Goal: Information Seeking & Learning: Learn about a topic

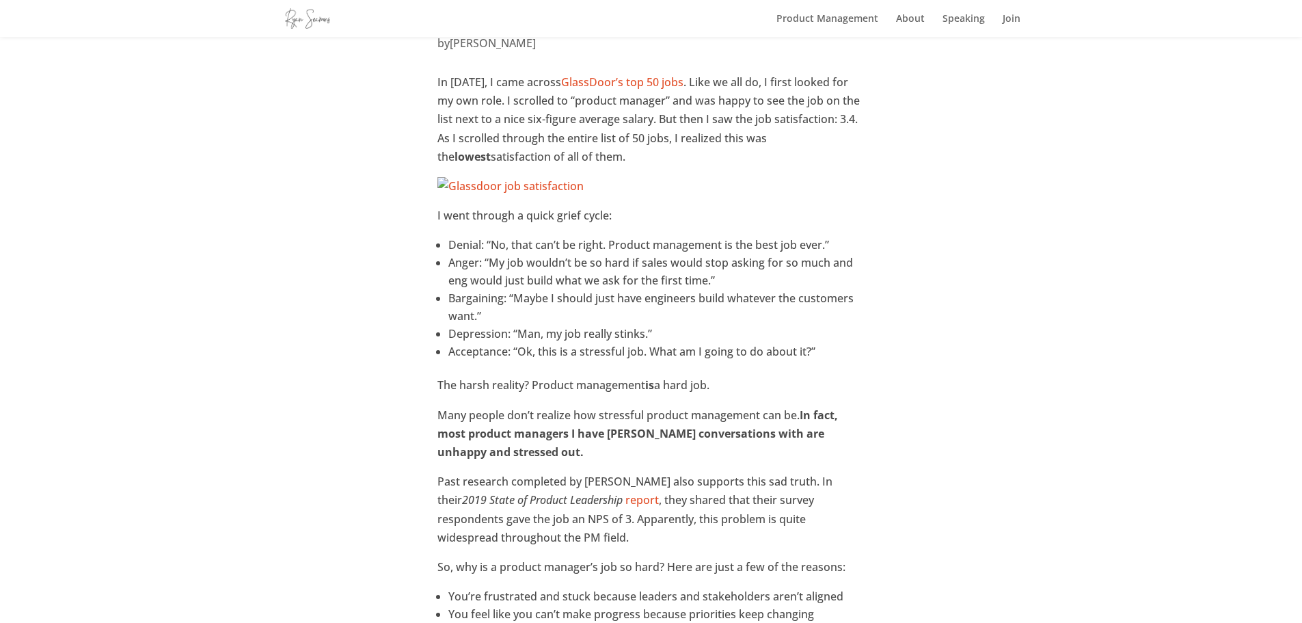
scroll to position [137, 0]
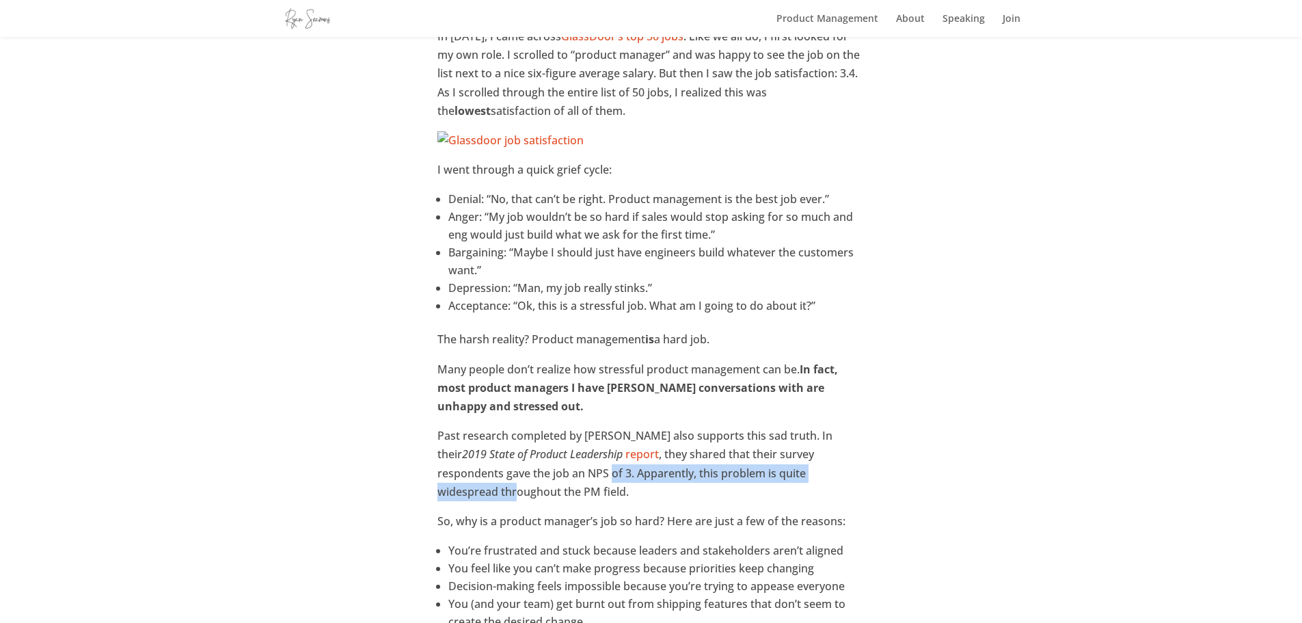
drag, startPoint x: 540, startPoint y: 472, endPoint x: 802, endPoint y: 472, distance: 261.8
click at [802, 472] on p "Past research completed by [PERSON_NAME] also supports this sad truth. In their…" at bounding box center [651, 469] width 427 height 85
click at [822, 472] on p "Past research completed by [PERSON_NAME] also supports this sad truth. In their…" at bounding box center [651, 469] width 427 height 85
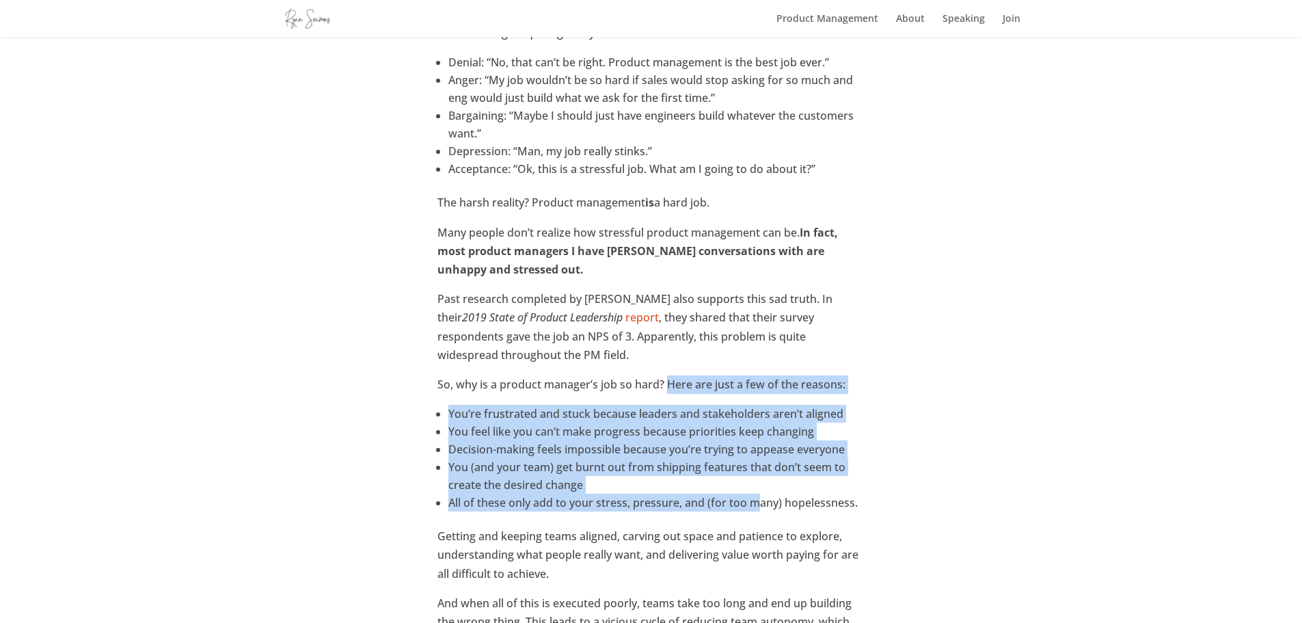
drag, startPoint x: 669, startPoint y: 384, endPoint x: 801, endPoint y: 522, distance: 191.5
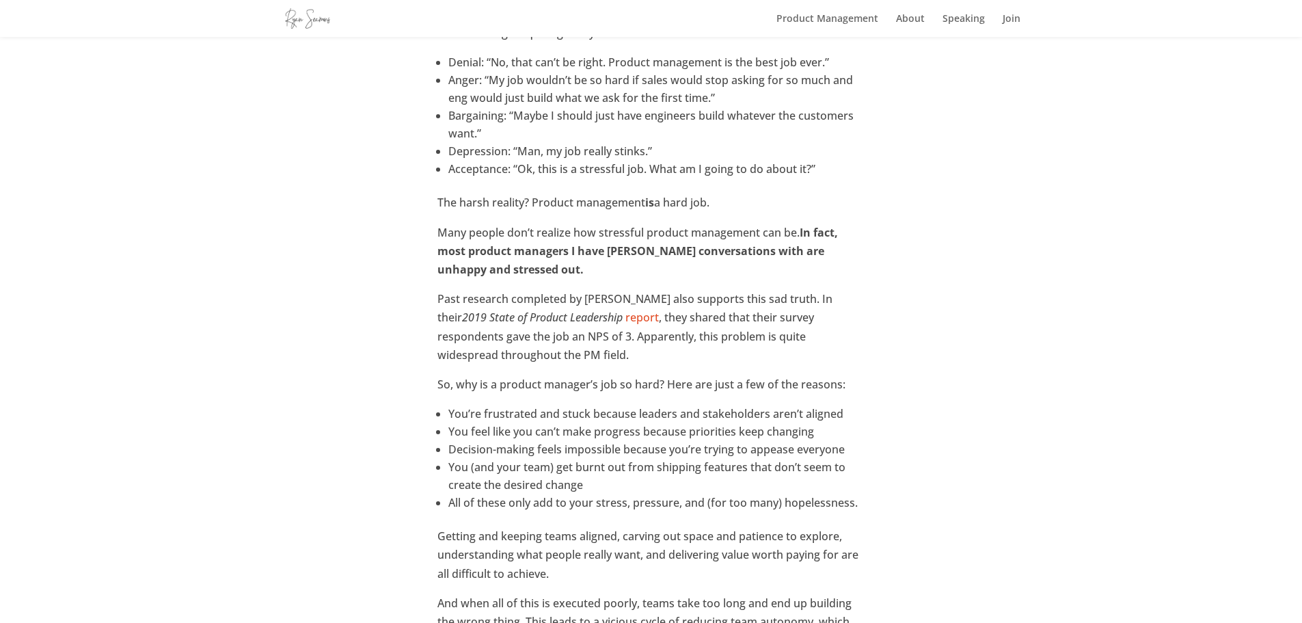
click at [804, 521] on ul "You’re frustrated and stuck because leaders and stakeholders aren’t aligned You…" at bounding box center [651, 466] width 427 height 122
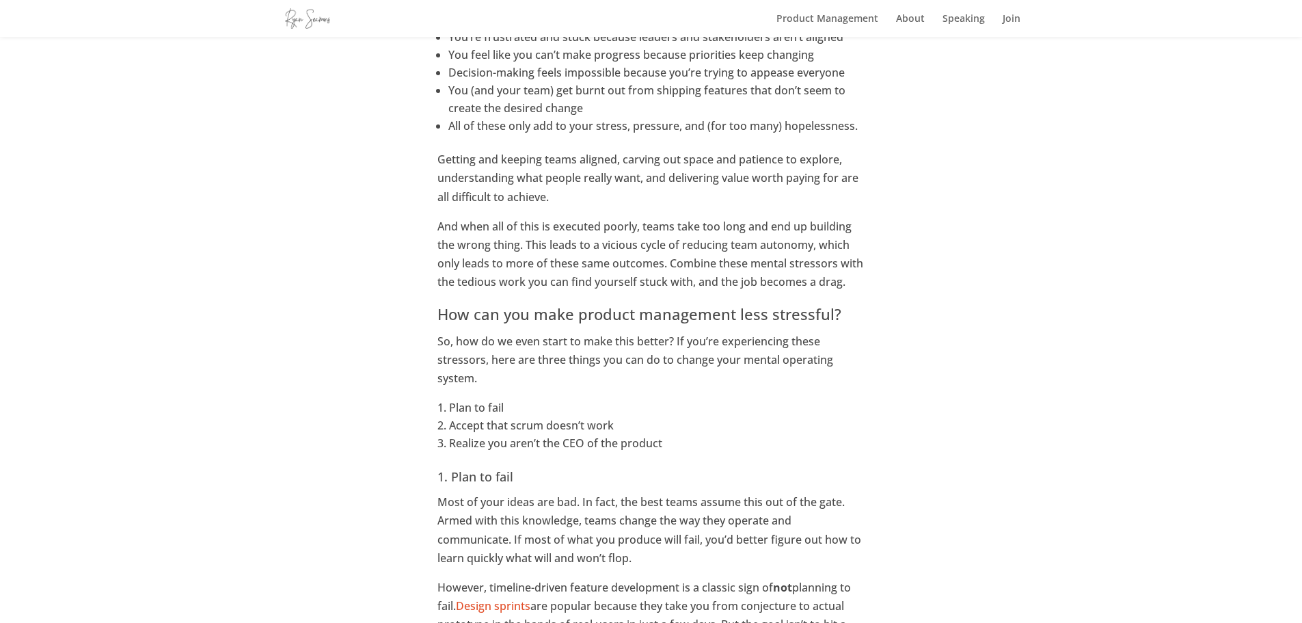
scroll to position [684, 0]
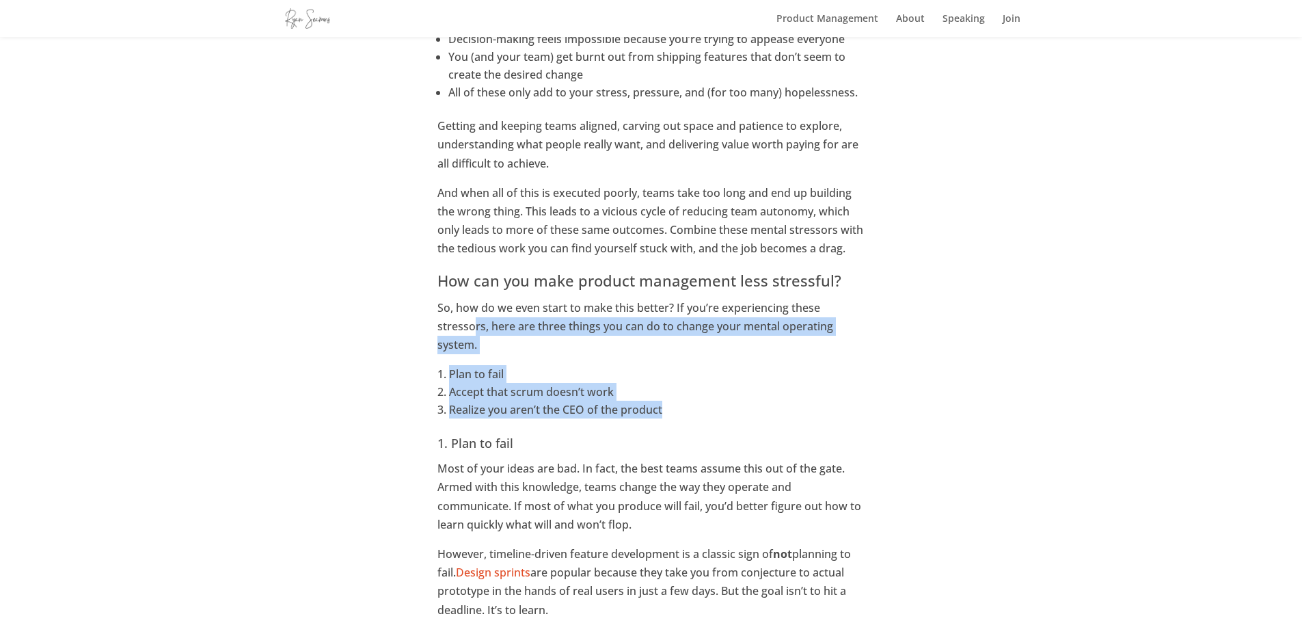
drag, startPoint x: 475, startPoint y: 327, endPoint x: 708, endPoint y: 414, distance: 248.5
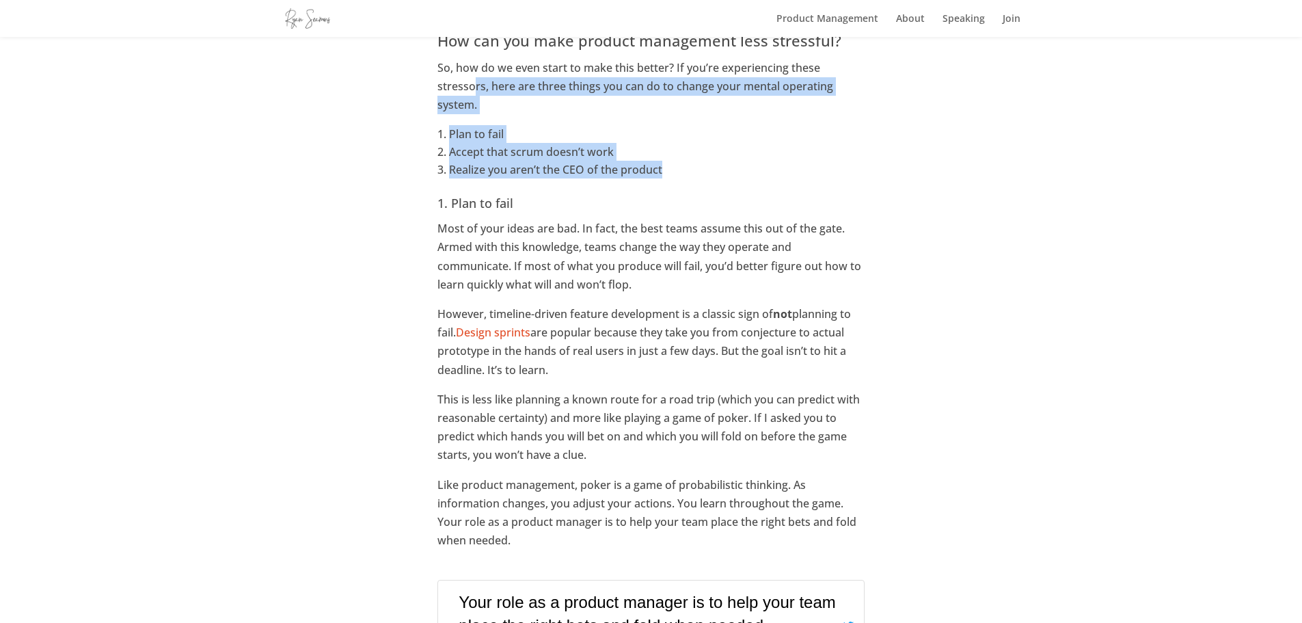
scroll to position [957, 0]
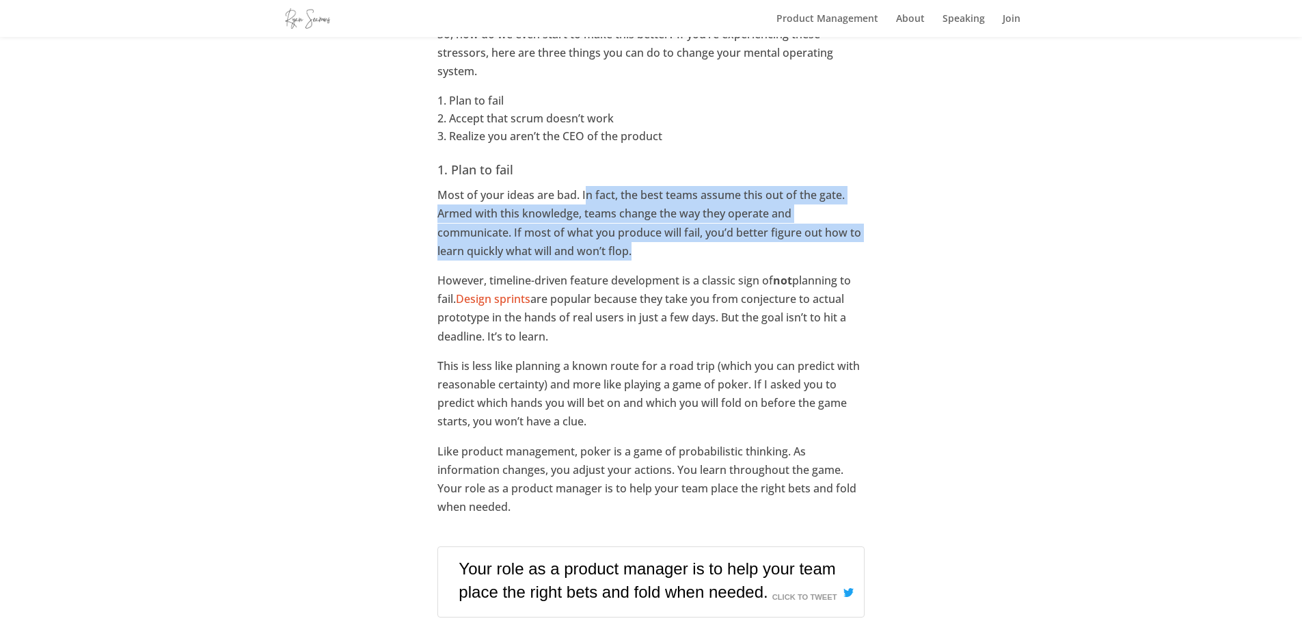
drag, startPoint x: 588, startPoint y: 196, endPoint x: 634, endPoint y: 252, distance: 72.4
click at [634, 252] on p "Most of your ideas are bad. In fact, the best teams assume this out of the gate…" at bounding box center [651, 228] width 427 height 85
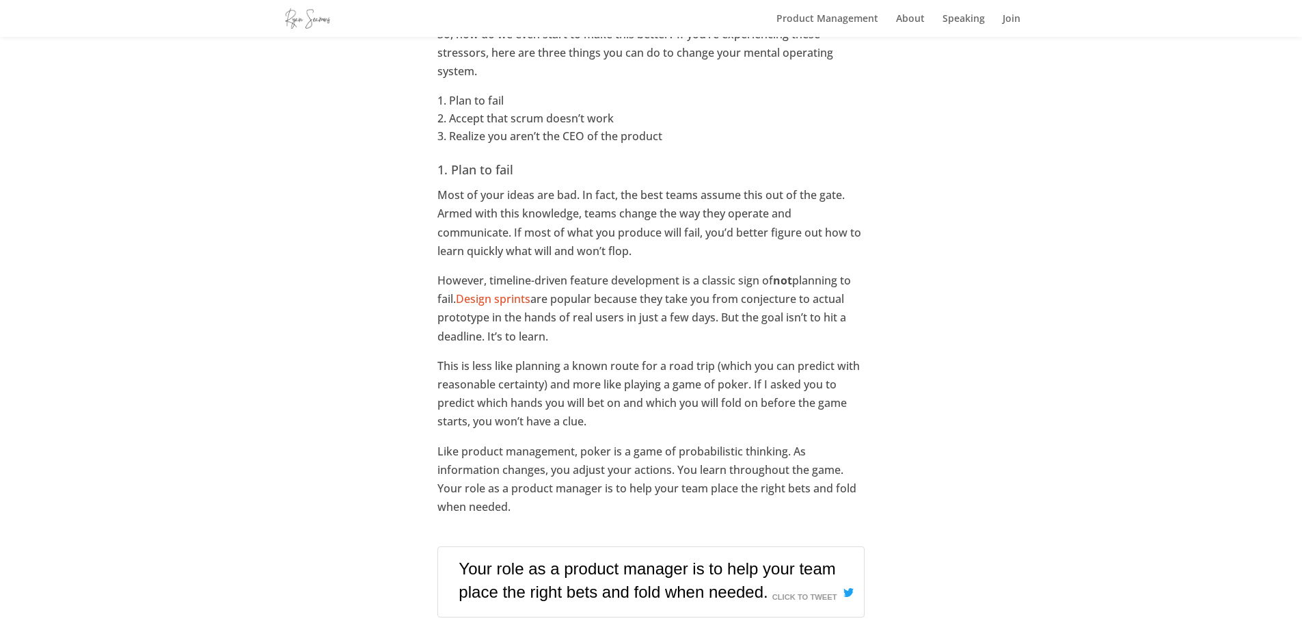
scroll to position [1094, 0]
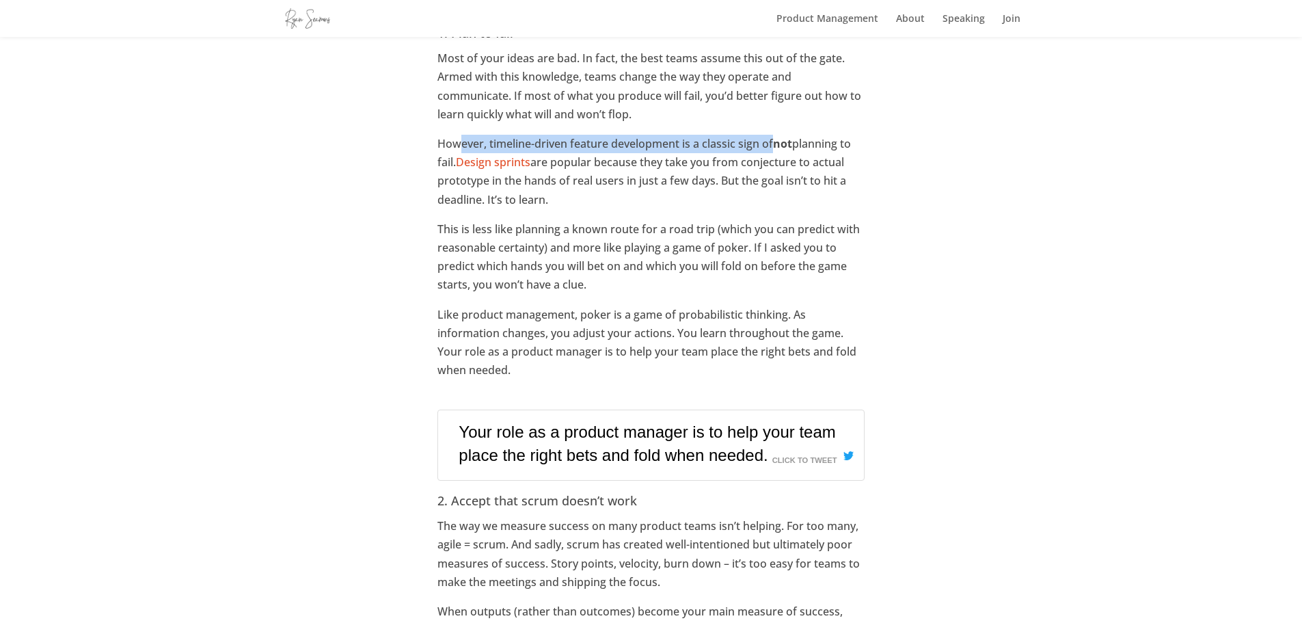
drag, startPoint x: 774, startPoint y: 145, endPoint x: 459, endPoint y: 139, distance: 314.5
click at [459, 139] on p "However, timeline-driven feature development is a classic sign of not planning …" at bounding box center [651, 177] width 427 height 85
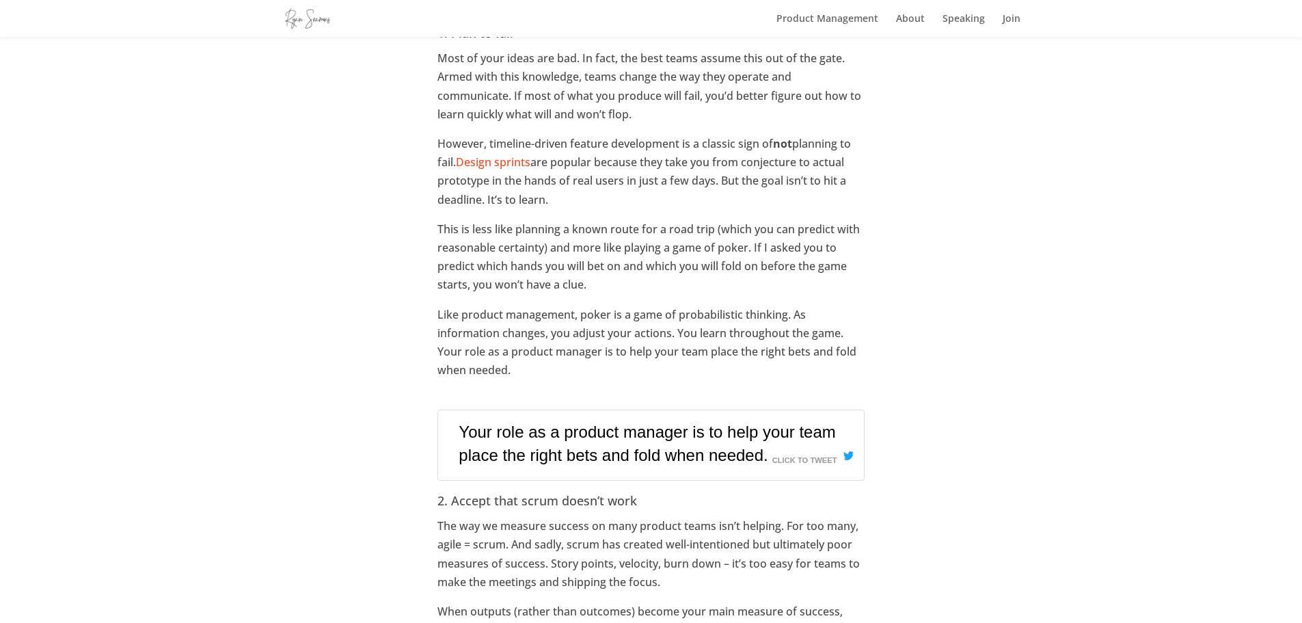
click at [590, 163] on p "However, timeline-driven feature development is a classic sign of not planning …" at bounding box center [651, 177] width 427 height 85
drag, startPoint x: 623, startPoint y: 193, endPoint x: 709, endPoint y: 205, distance: 86.3
click at [709, 205] on p "However, timeline-driven feature development is a classic sign of not planning …" at bounding box center [651, 177] width 427 height 85
drag, startPoint x: 719, startPoint y: 206, endPoint x: 723, endPoint y: 219, distance: 13.4
click at [719, 207] on p "However, timeline-driven feature development is a classic sign of not planning …" at bounding box center [651, 177] width 427 height 85
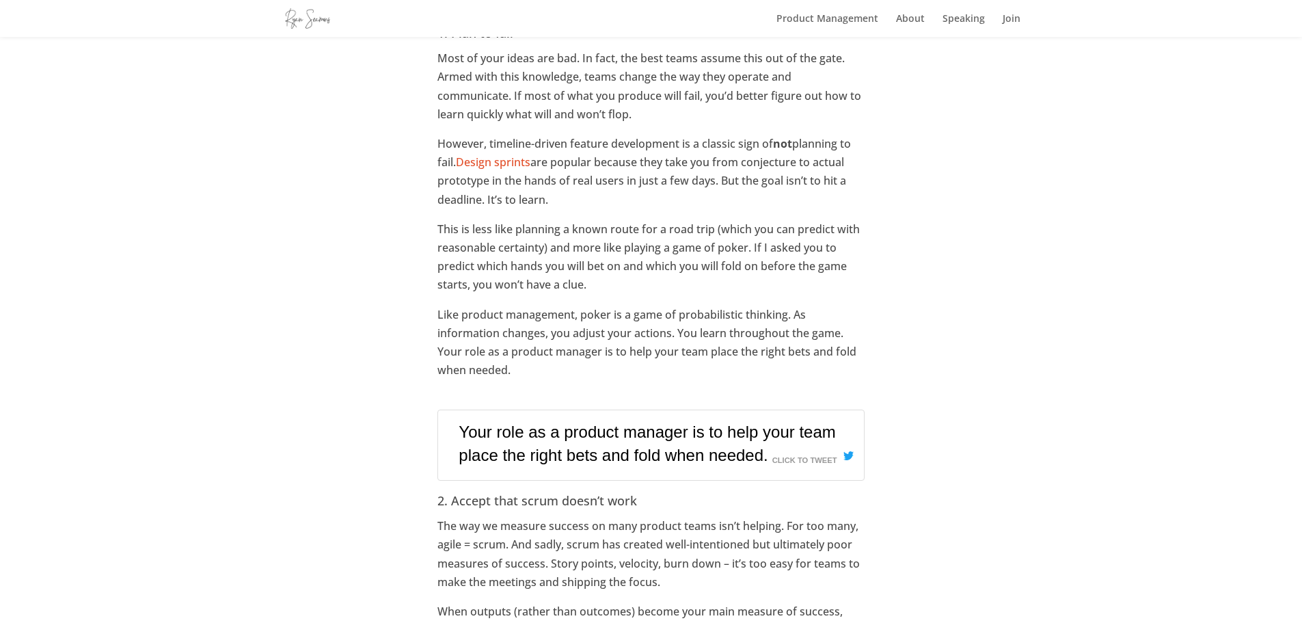
click at [725, 247] on p "This is less like planning a known route for a road trip (which you can predict…" at bounding box center [651, 262] width 427 height 85
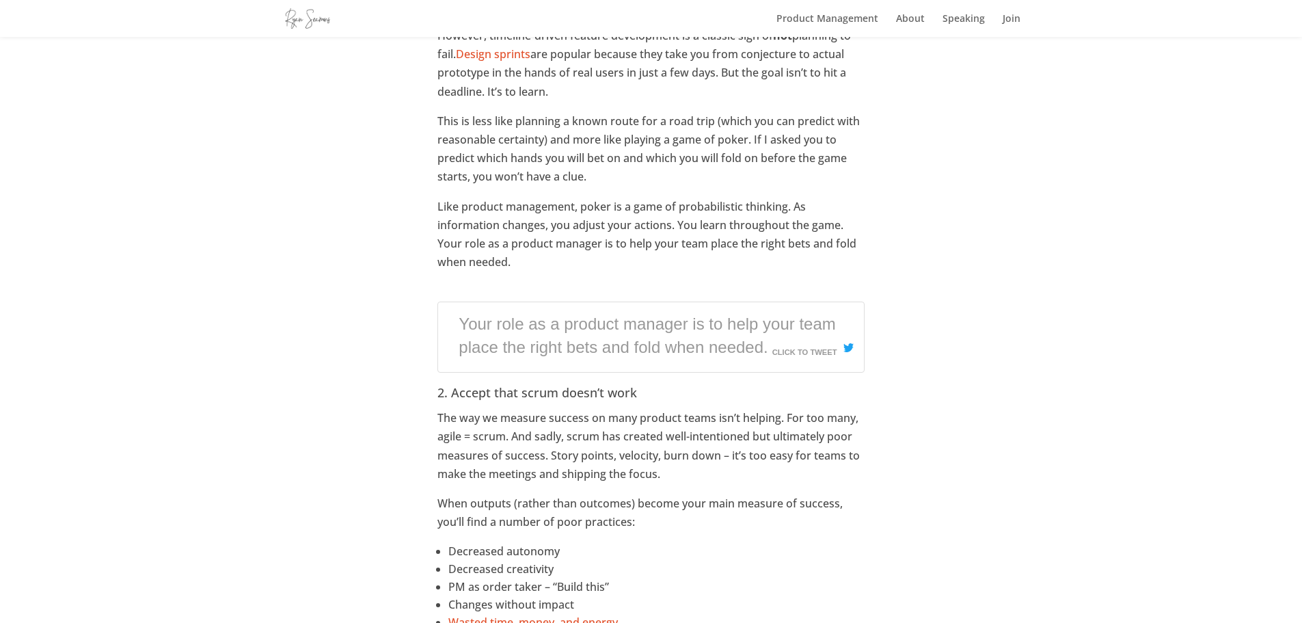
scroll to position [1231, 0]
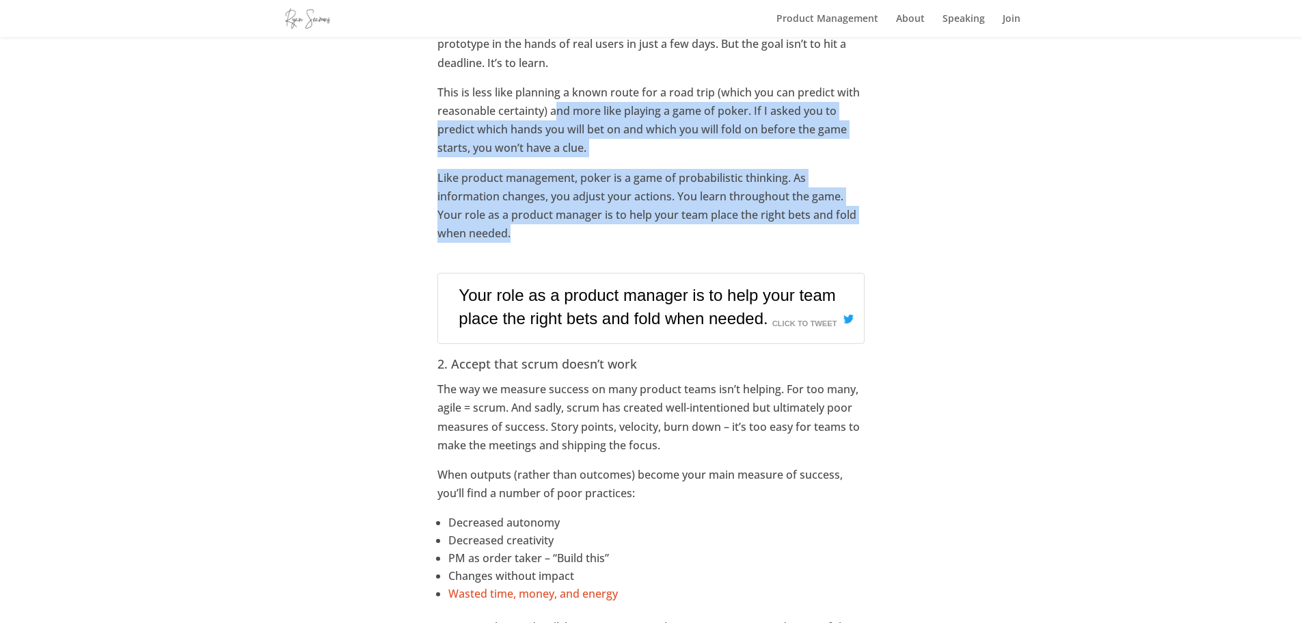
drag, startPoint x: 557, startPoint y: 111, endPoint x: 544, endPoint y: 239, distance: 128.5
click at [544, 239] on div "In [DATE], I came across GlassDoor’s top 50 jobs . Like we all do, I first look…" at bounding box center [651, 282] width 427 height 2697
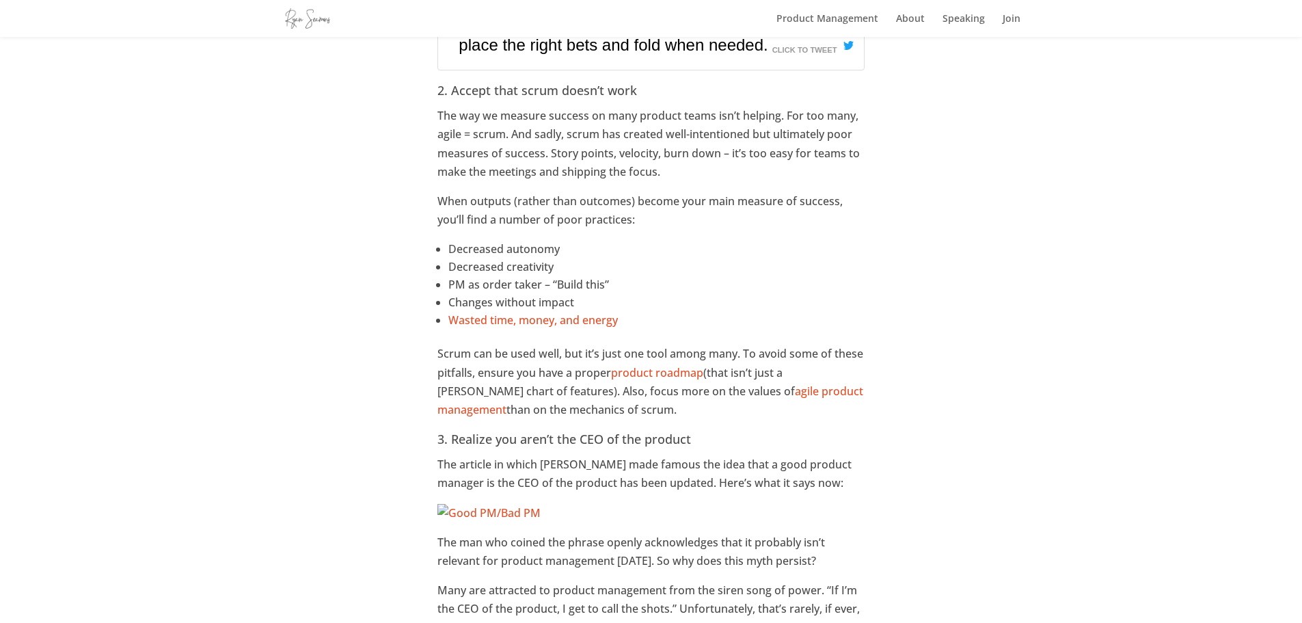
scroll to position [1641, 0]
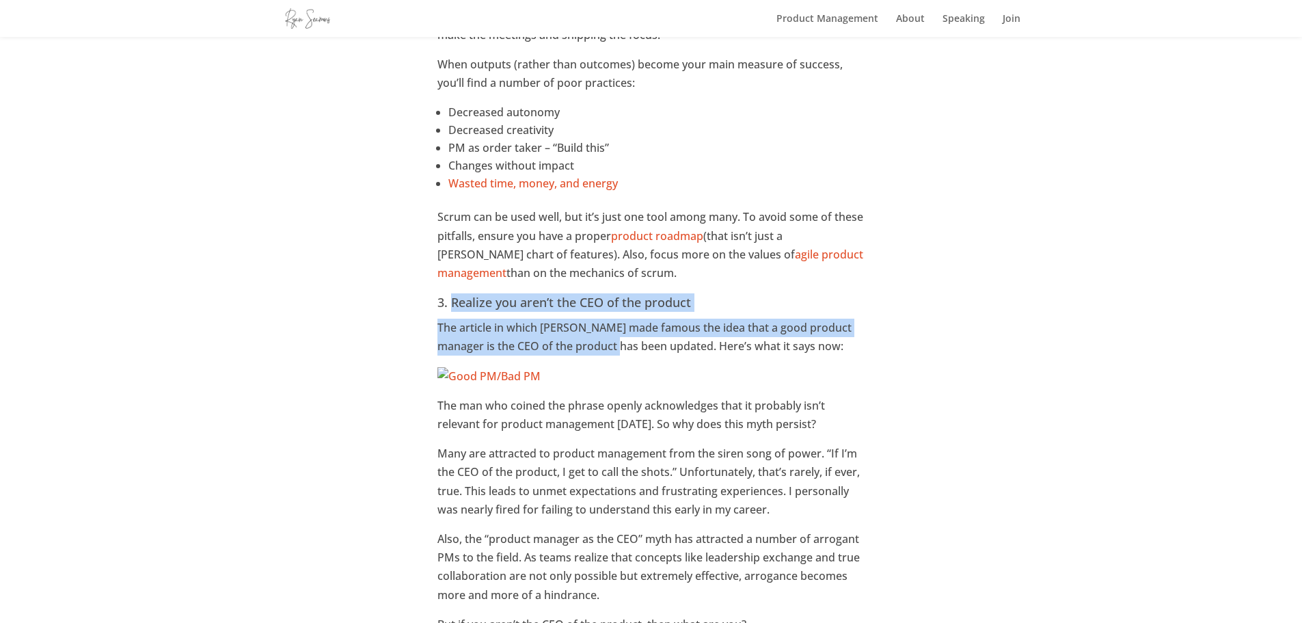
drag, startPoint x: 453, startPoint y: 304, endPoint x: 630, endPoint y: 354, distance: 183.3
click at [630, 354] on p "The article in which [PERSON_NAME] made famous the idea that a good product man…" at bounding box center [651, 343] width 427 height 48
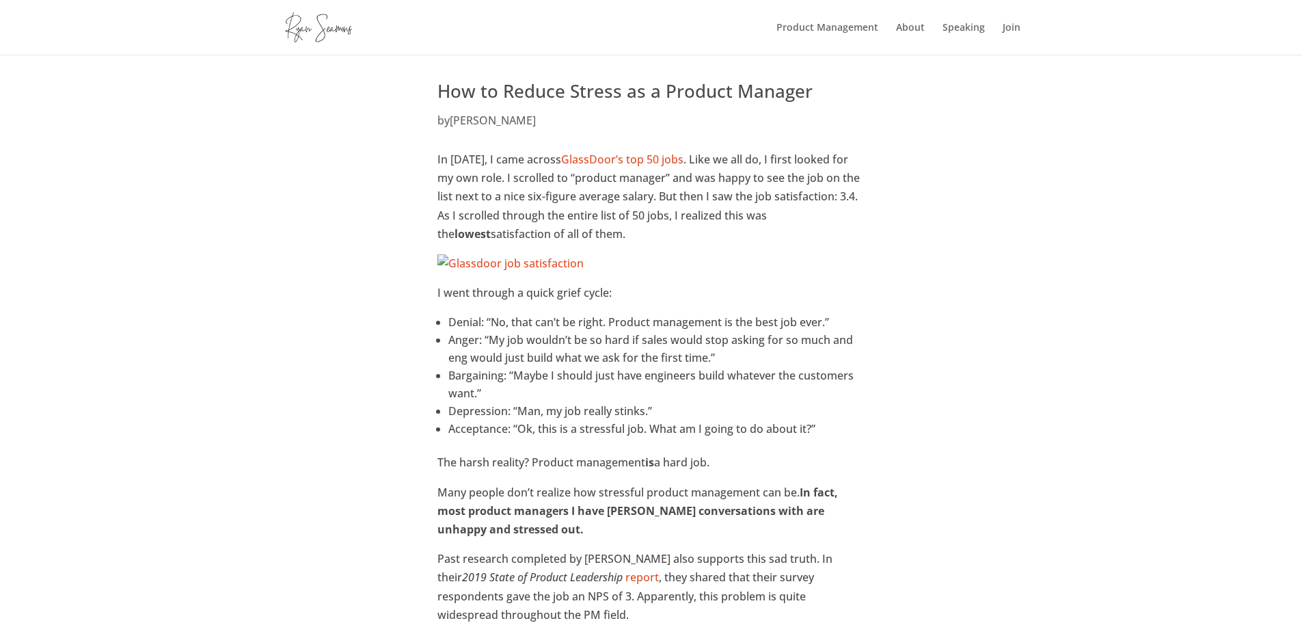
scroll to position [0, 0]
